Goal: Information Seeking & Learning: Learn about a topic

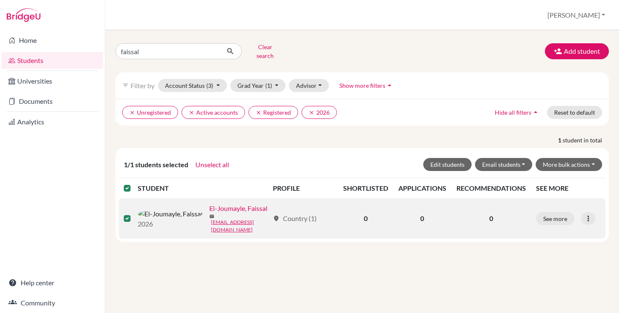
click at [209, 207] on link "El-Joumayle, Faissal" at bounding box center [238, 209] width 58 height 10
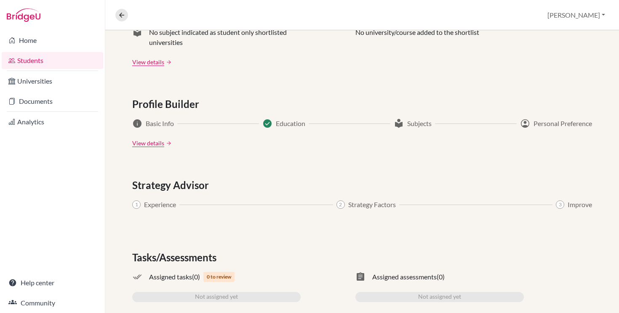
scroll to position [427, 0]
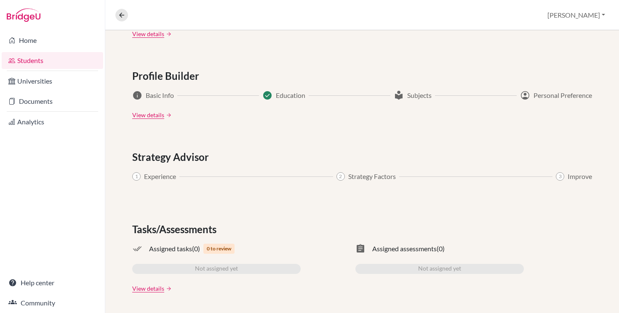
click at [410, 248] on span "Assigned assessments" at bounding box center [404, 249] width 64 height 10
click at [360, 247] on span "assignment" at bounding box center [360, 249] width 10 height 10
click at [157, 291] on link "View details" at bounding box center [148, 288] width 32 height 9
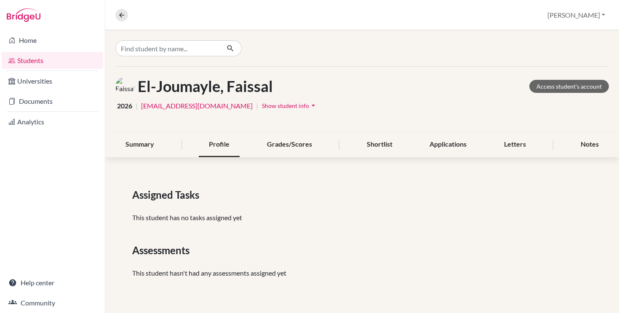
click at [205, 149] on div "Profile" at bounding box center [219, 145] width 41 height 25
